Goal: Find specific page/section: Find specific page/section

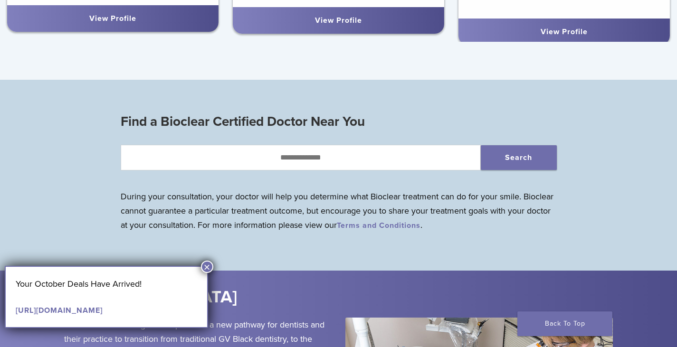
scroll to position [760, 0]
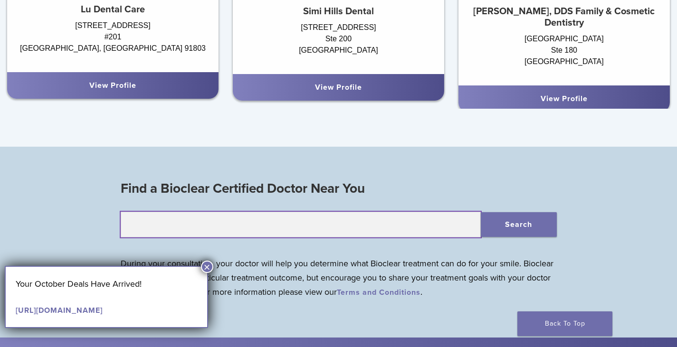
click at [319, 229] on input "text" at bounding box center [301, 225] width 360 height 26
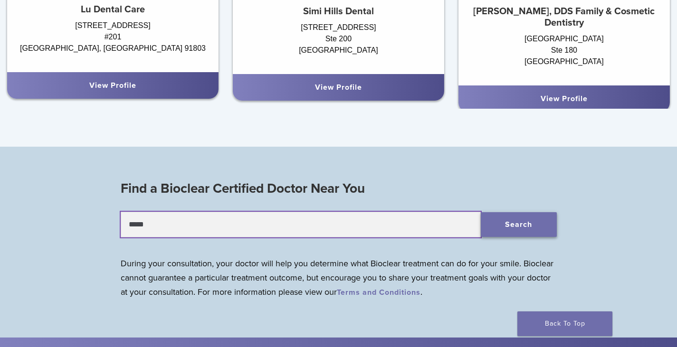
type input "*****"
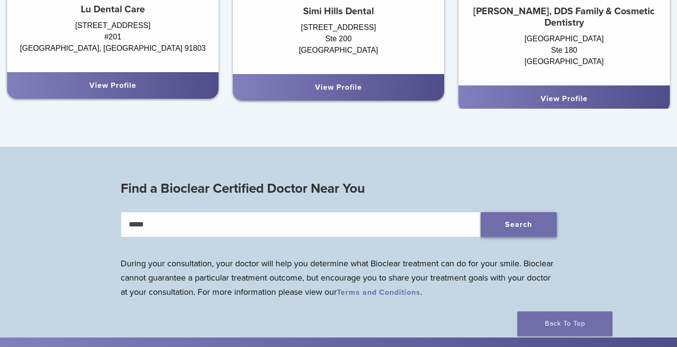
click at [505, 228] on button "Search" at bounding box center [519, 224] width 76 height 25
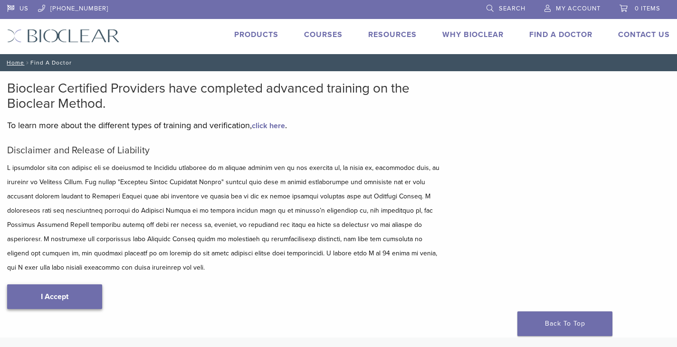
click at [74, 284] on link "I Accept" at bounding box center [54, 296] width 95 height 25
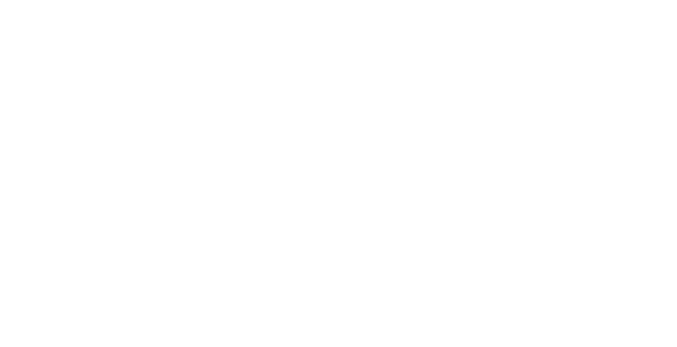
scroll to position [190, 0]
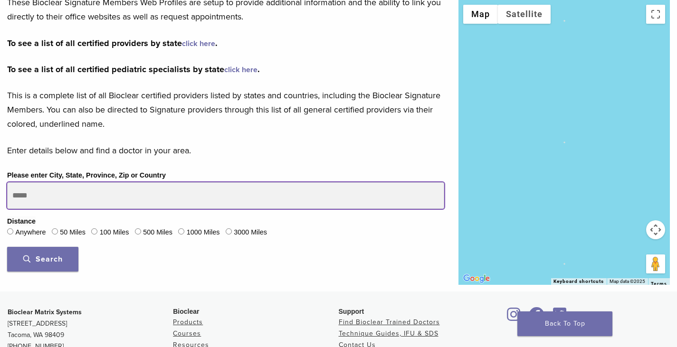
drag, startPoint x: 32, startPoint y: 198, endPoint x: 0, endPoint y: 192, distance: 32.4
click at [0, 192] on div "Please enter City, State, Province, Zip or Country Distance Anywhere 50 Miles 1…" at bounding box center [225, 224] width 451 height 109
type input "*****"
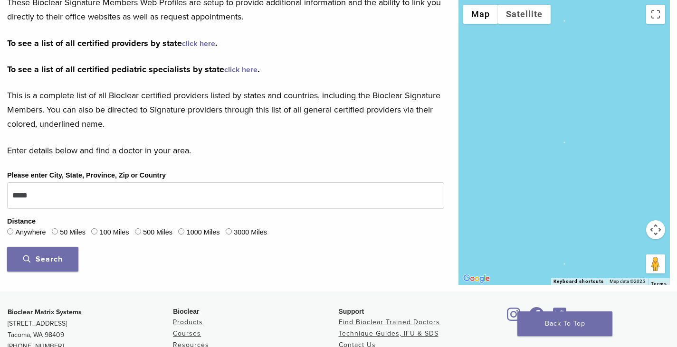
click at [55, 226] on fieldset "Distance Anywhere 50 Miles 100 Miles 500 Miles 1000 Miles 3000 Miles" at bounding box center [225, 228] width 437 height 23
click at [54, 269] on button "Search" at bounding box center [42, 259] width 71 height 25
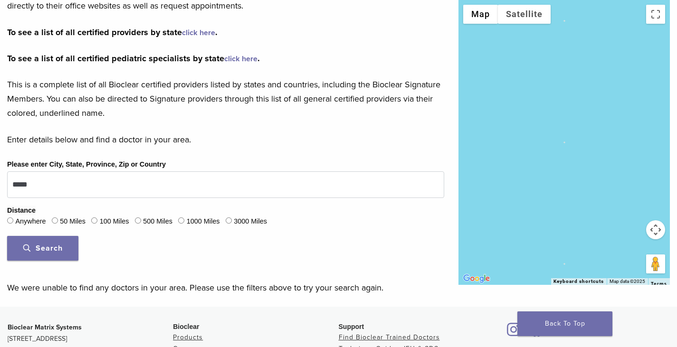
scroll to position [197, 0]
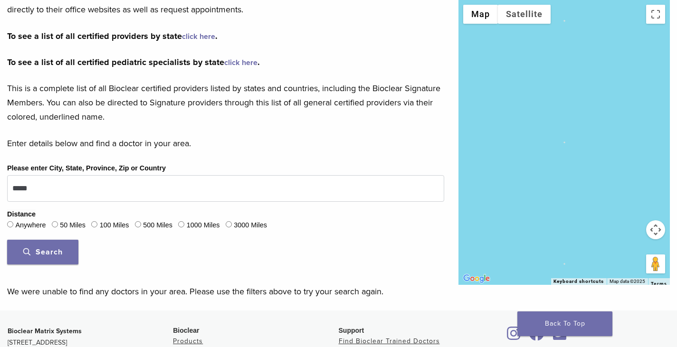
click at [37, 263] on button "Search" at bounding box center [42, 252] width 71 height 25
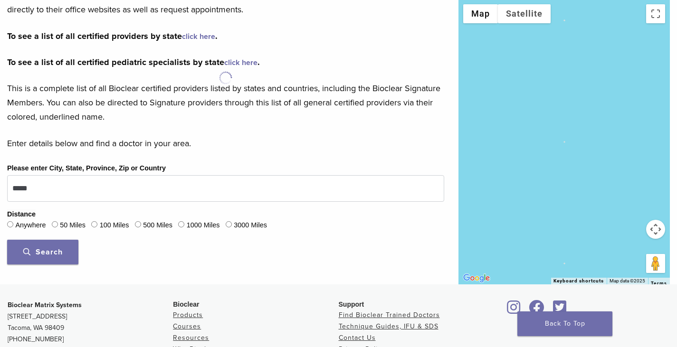
click at [34, 253] on span "Search" at bounding box center [42, 251] width 39 height 9
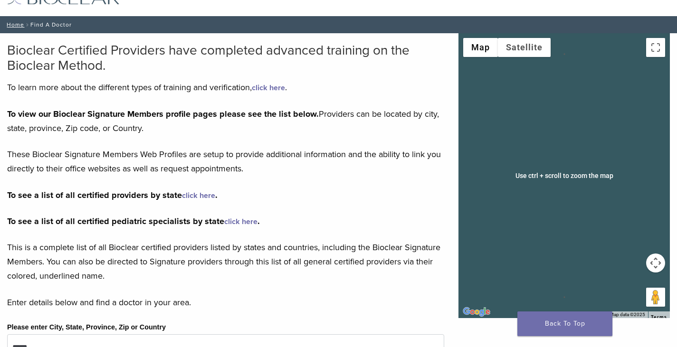
scroll to position [0, 0]
